Goal: Browse casually: Explore the website without a specific task or goal

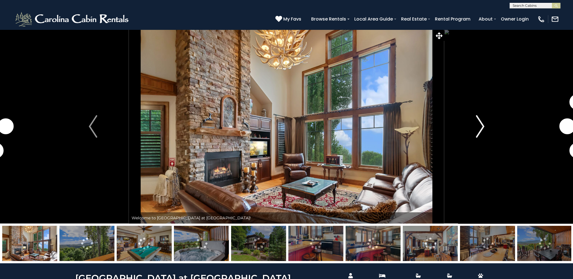
click at [481, 130] on img "Next" at bounding box center [480, 126] width 8 height 23
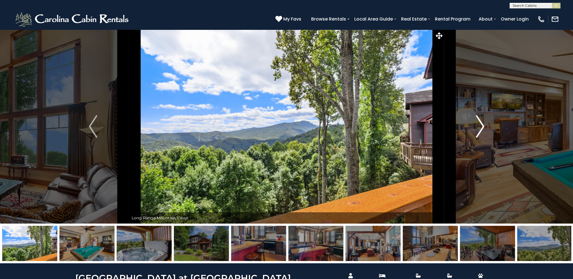
click at [481, 131] on img "Next" at bounding box center [480, 126] width 8 height 23
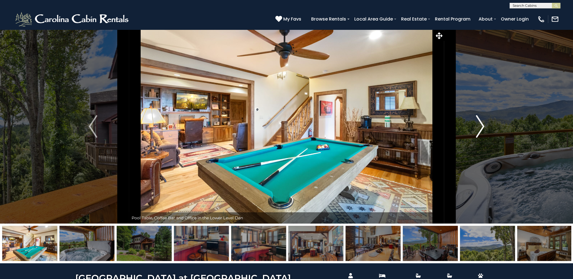
click at [481, 131] on img "Next" at bounding box center [480, 126] width 8 height 23
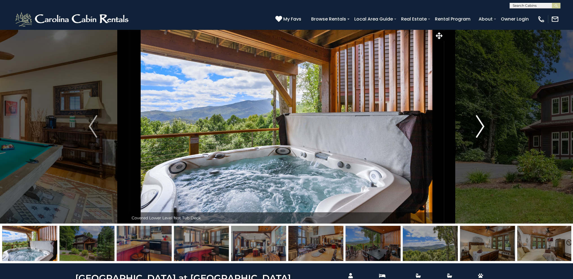
click at [481, 131] on img "Next" at bounding box center [480, 126] width 8 height 23
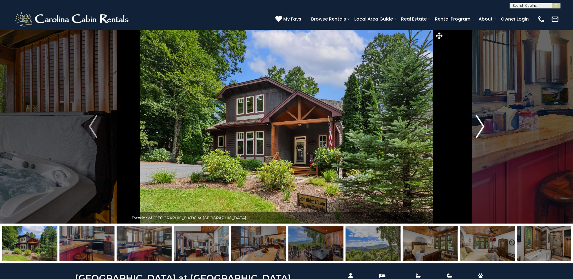
click at [481, 131] on img "Next" at bounding box center [480, 126] width 8 height 23
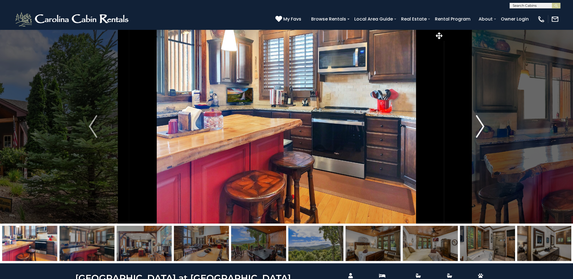
click at [481, 131] on img "Next" at bounding box center [480, 126] width 8 height 23
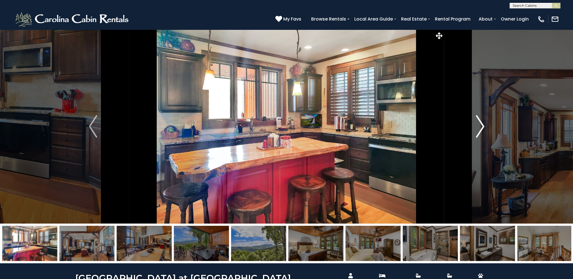
click at [481, 131] on img "Next" at bounding box center [480, 126] width 8 height 23
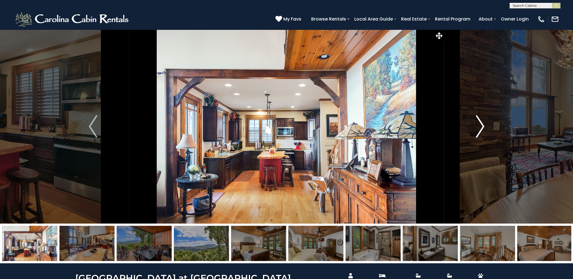
click at [481, 131] on img "Next" at bounding box center [480, 126] width 8 height 23
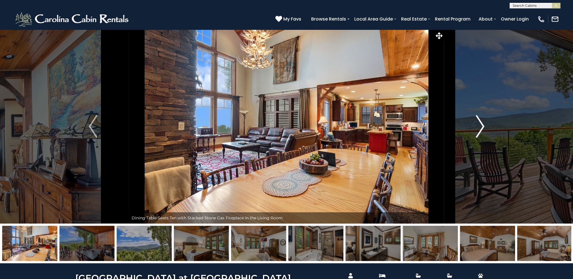
click at [481, 131] on img "Next" at bounding box center [480, 126] width 8 height 23
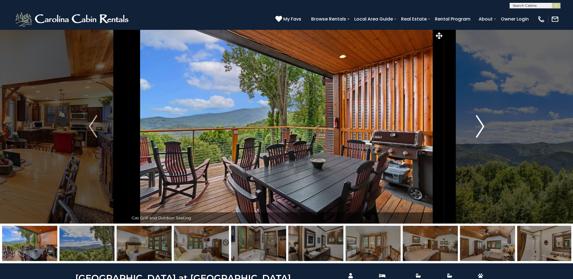
click at [481, 131] on img "Next" at bounding box center [480, 126] width 8 height 23
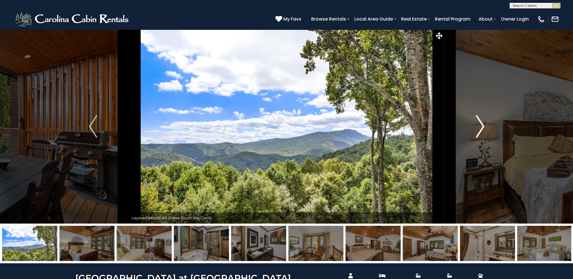
click at [481, 131] on img "Next" at bounding box center [480, 126] width 8 height 23
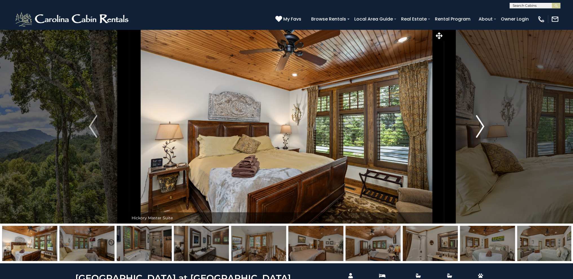
click at [481, 131] on img "Next" at bounding box center [480, 126] width 8 height 23
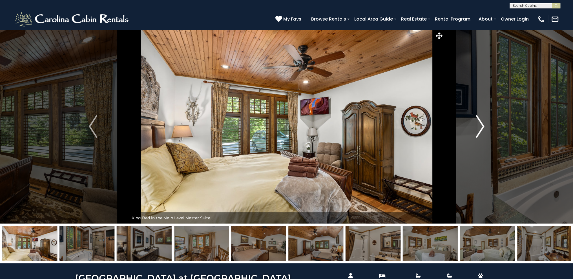
click at [481, 131] on img "Next" at bounding box center [480, 126] width 8 height 23
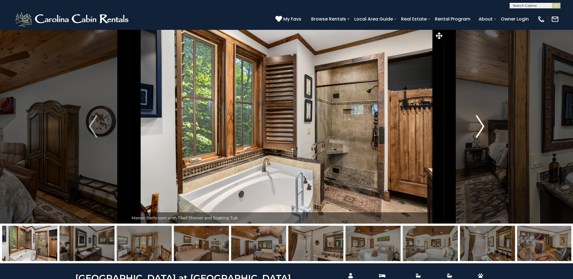
click at [481, 123] on img "Next" at bounding box center [480, 126] width 8 height 23
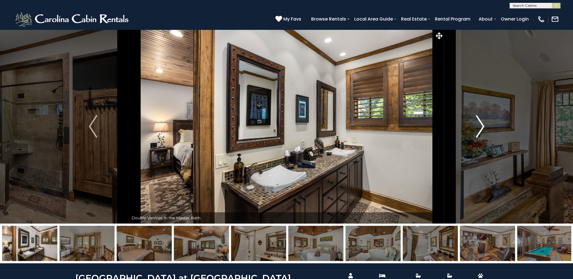
click at [481, 123] on img "Next" at bounding box center [480, 126] width 8 height 23
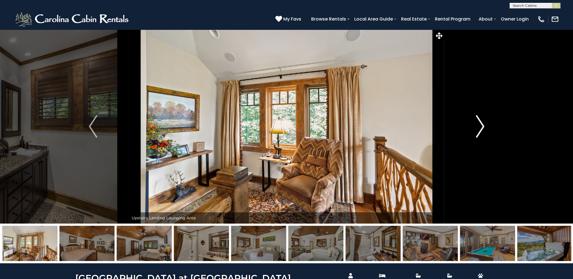
click at [481, 123] on img "Next" at bounding box center [480, 126] width 8 height 23
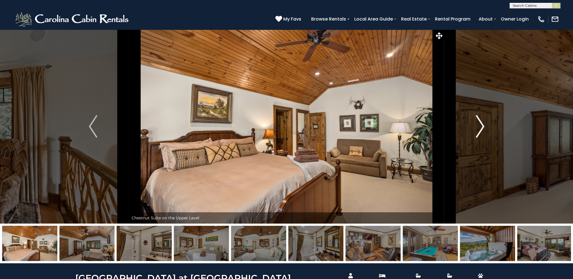
click at [481, 123] on img "Next" at bounding box center [480, 126] width 8 height 23
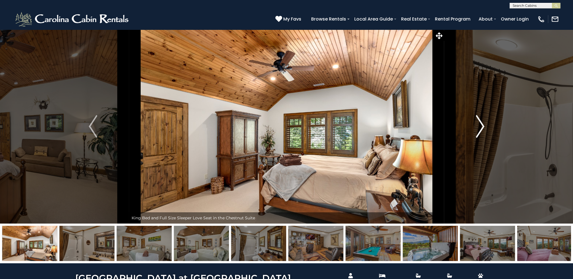
click at [481, 123] on img "Next" at bounding box center [480, 126] width 8 height 23
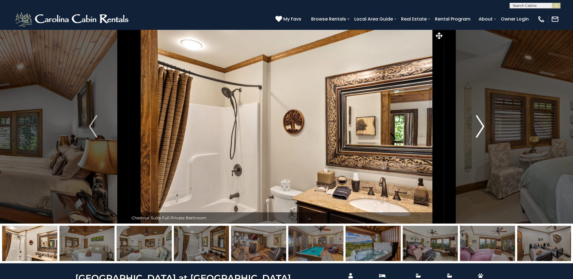
click at [481, 123] on img "Next" at bounding box center [480, 126] width 8 height 23
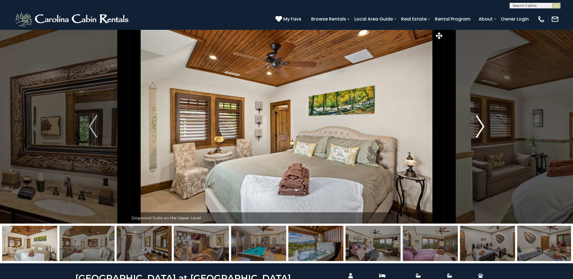
click at [481, 123] on img "Next" at bounding box center [480, 126] width 8 height 23
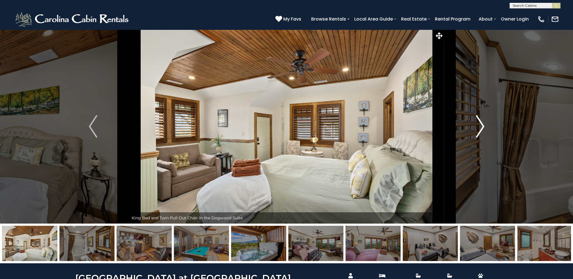
click at [481, 123] on img "Next" at bounding box center [480, 126] width 8 height 23
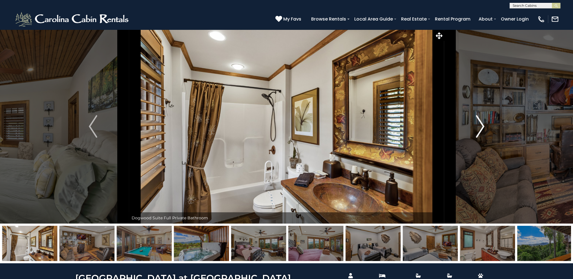
click at [481, 123] on img "Next" at bounding box center [480, 126] width 8 height 23
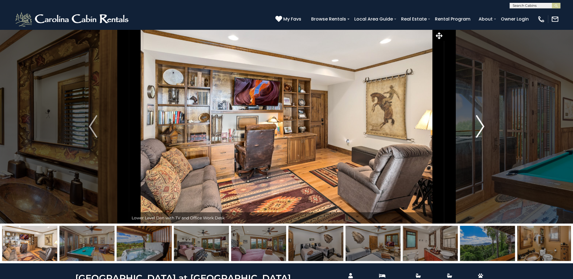
click at [481, 123] on img "Next" at bounding box center [480, 126] width 8 height 23
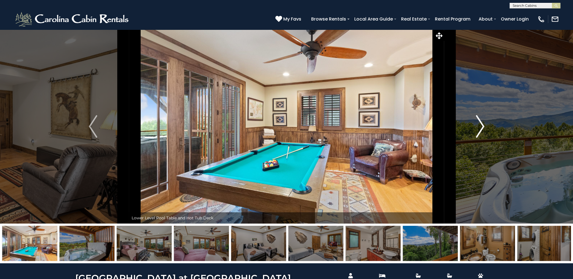
click at [481, 123] on img "Next" at bounding box center [480, 126] width 8 height 23
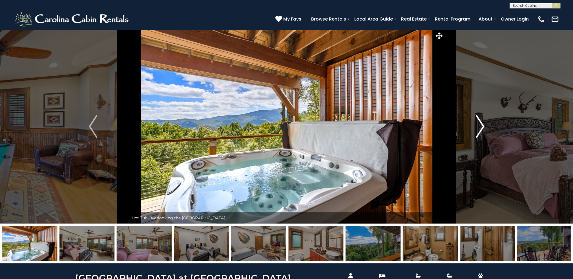
click at [481, 123] on img "Next" at bounding box center [480, 126] width 8 height 23
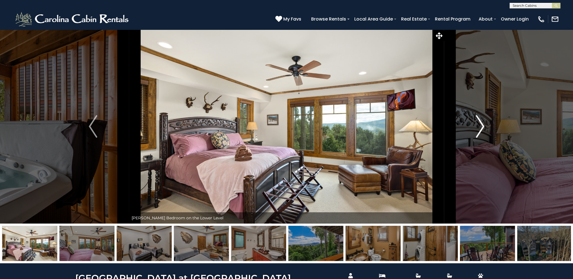
click at [481, 123] on img "Next" at bounding box center [480, 126] width 8 height 23
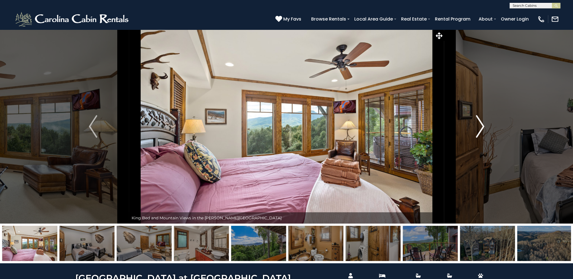
click at [481, 123] on img "Next" at bounding box center [480, 126] width 8 height 23
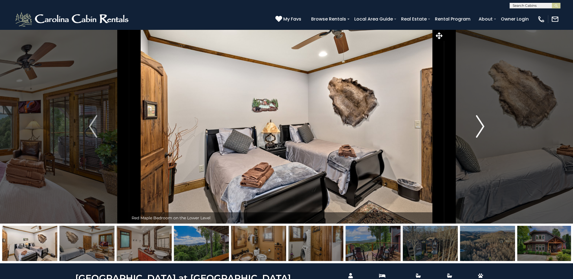
click at [481, 123] on img "Next" at bounding box center [480, 126] width 8 height 23
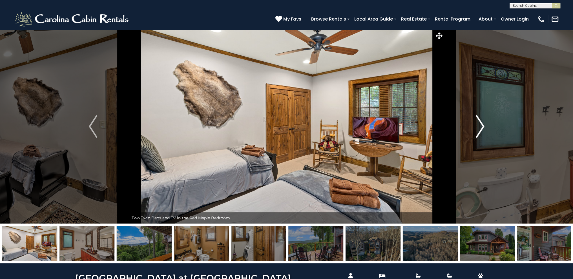
click at [481, 122] on img "Next" at bounding box center [480, 126] width 8 height 23
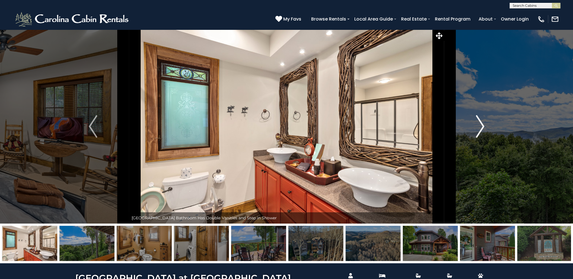
click at [478, 118] on img "Next" at bounding box center [480, 126] width 8 height 23
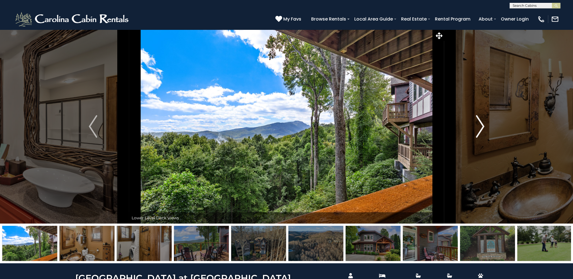
click at [479, 121] on img "Next" at bounding box center [480, 126] width 8 height 23
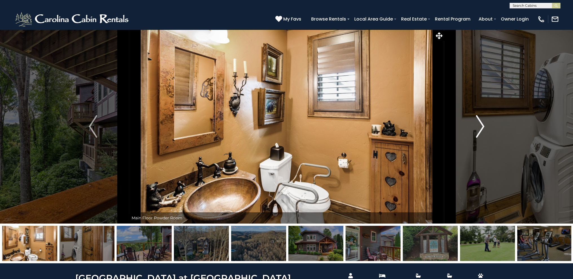
click at [478, 129] on img "Next" at bounding box center [480, 126] width 8 height 23
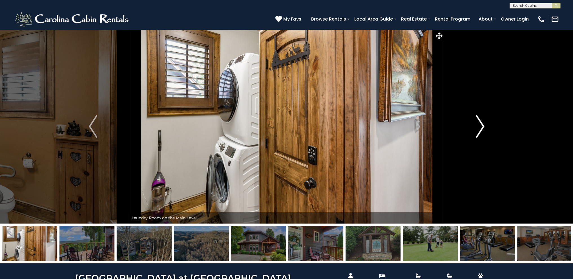
click at [478, 129] on img "Next" at bounding box center [480, 126] width 8 height 23
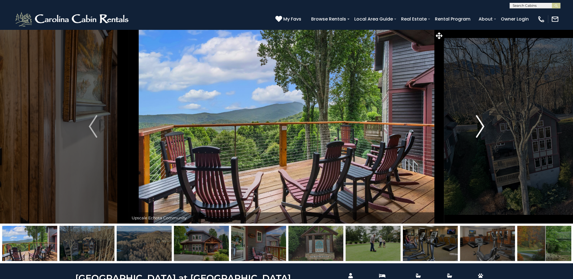
click at [478, 129] on img "Next" at bounding box center [480, 126] width 8 height 23
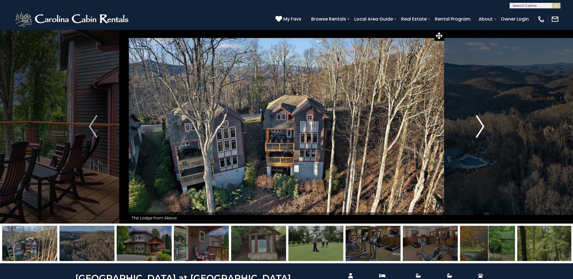
click at [478, 129] on img "Next" at bounding box center [480, 126] width 8 height 23
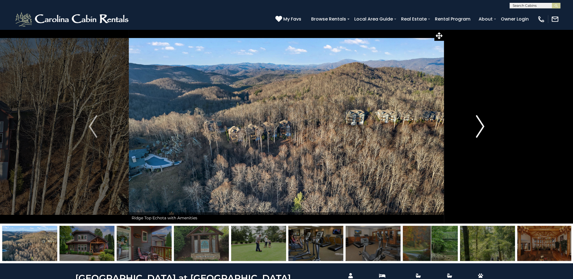
click at [478, 129] on img "Next" at bounding box center [480, 126] width 8 height 23
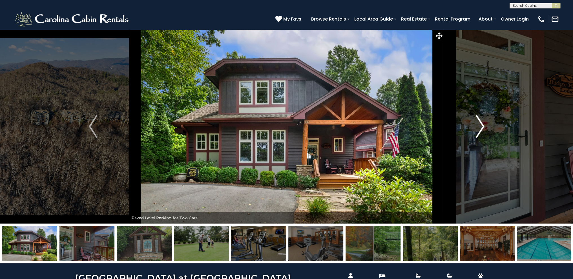
click at [478, 129] on img "Next" at bounding box center [480, 126] width 8 height 23
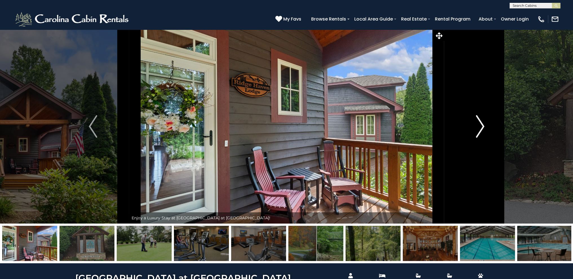
click at [478, 129] on img "Next" at bounding box center [480, 126] width 8 height 23
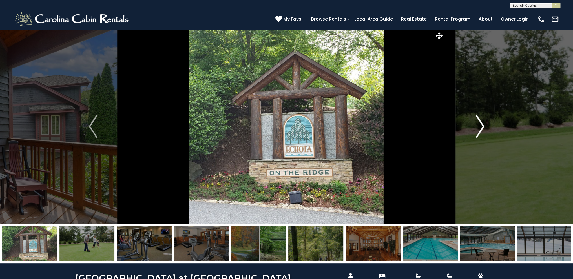
click at [478, 129] on img "Next" at bounding box center [480, 126] width 8 height 23
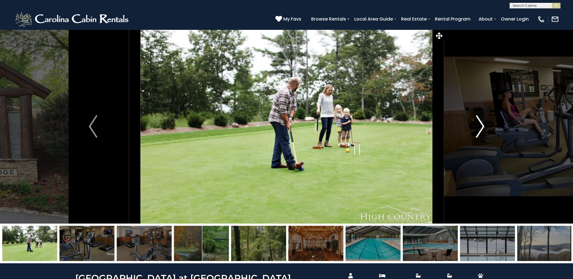
click at [478, 129] on img "Next" at bounding box center [480, 126] width 8 height 23
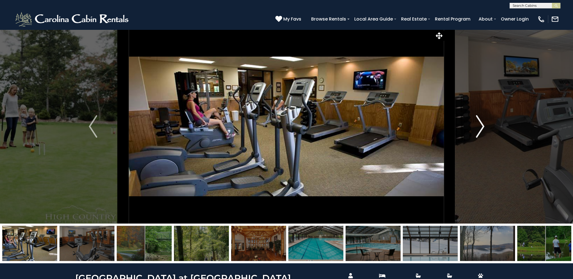
click at [478, 129] on img "Next" at bounding box center [480, 126] width 8 height 23
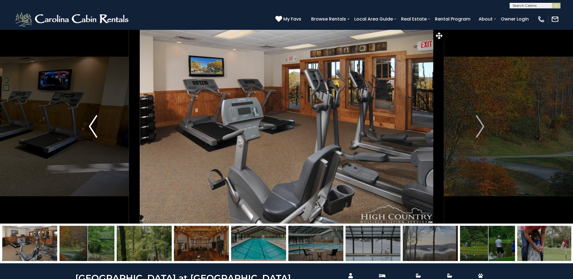
click at [92, 122] on img "Previous" at bounding box center [93, 126] width 8 height 23
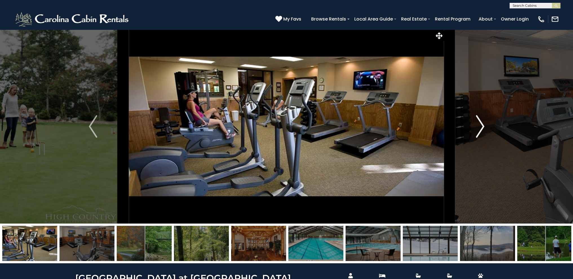
click at [479, 123] on img "Next" at bounding box center [480, 126] width 8 height 23
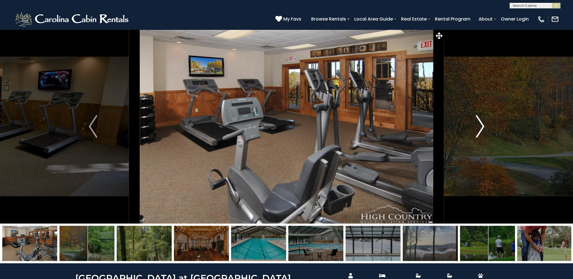
click at [480, 121] on img "Next" at bounding box center [480, 126] width 8 height 23
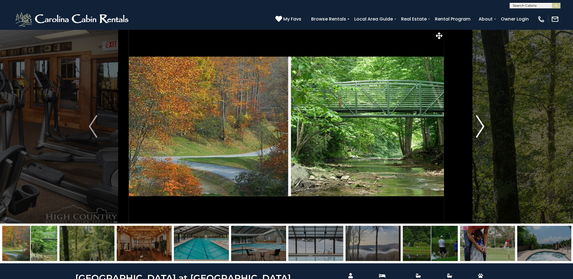
click at [480, 121] on img "Next" at bounding box center [480, 126] width 8 height 23
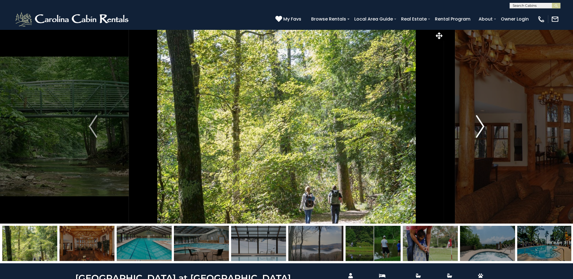
click at [480, 121] on img "Next" at bounding box center [480, 126] width 8 height 23
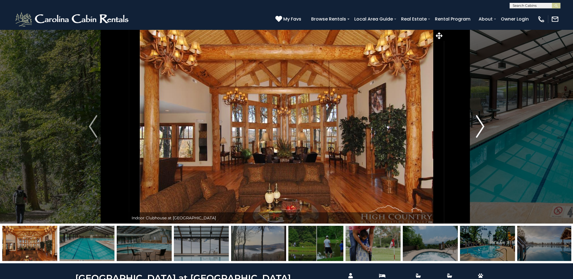
click at [480, 121] on img "Next" at bounding box center [480, 126] width 8 height 23
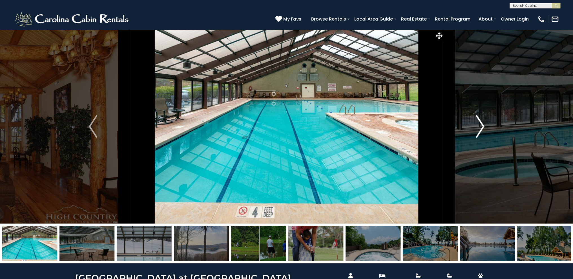
click at [480, 121] on img "Next" at bounding box center [480, 126] width 8 height 23
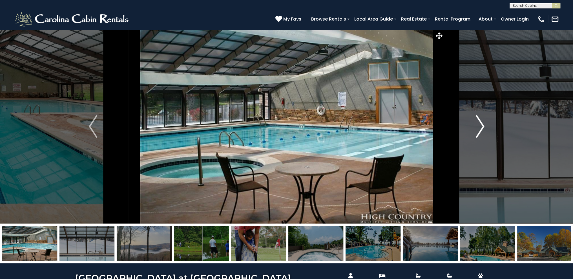
click at [480, 121] on img "Next" at bounding box center [480, 126] width 8 height 23
